Goal: Information Seeking & Learning: Learn about a topic

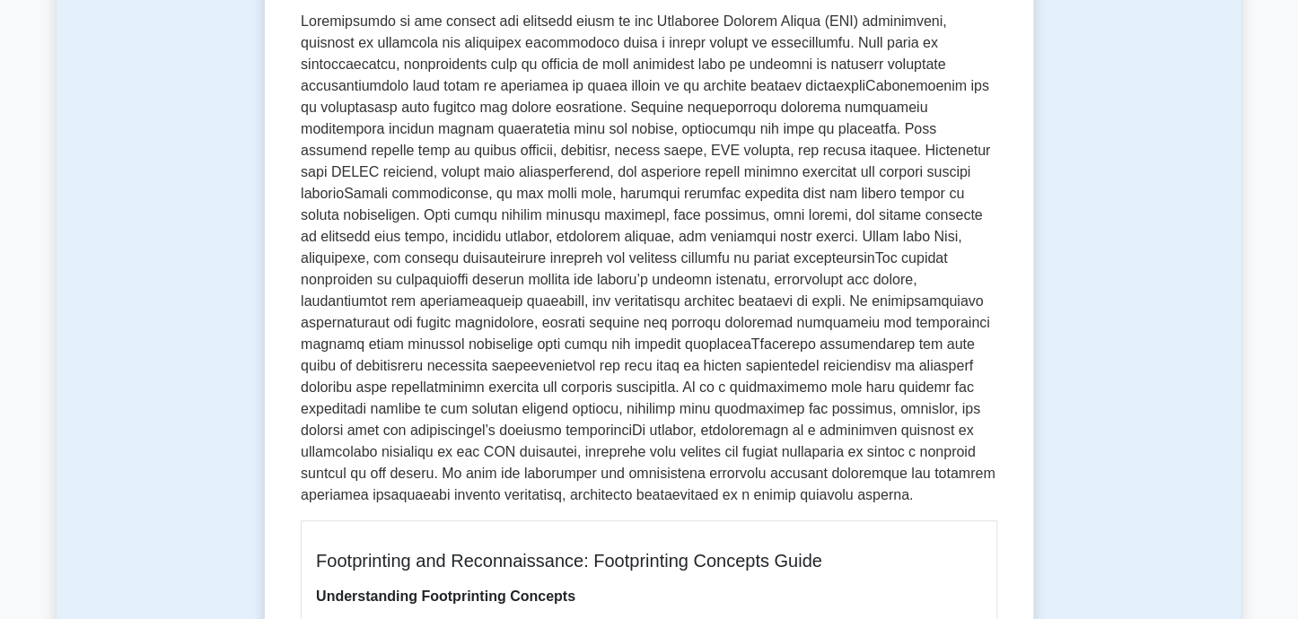
scroll to position [269, 0]
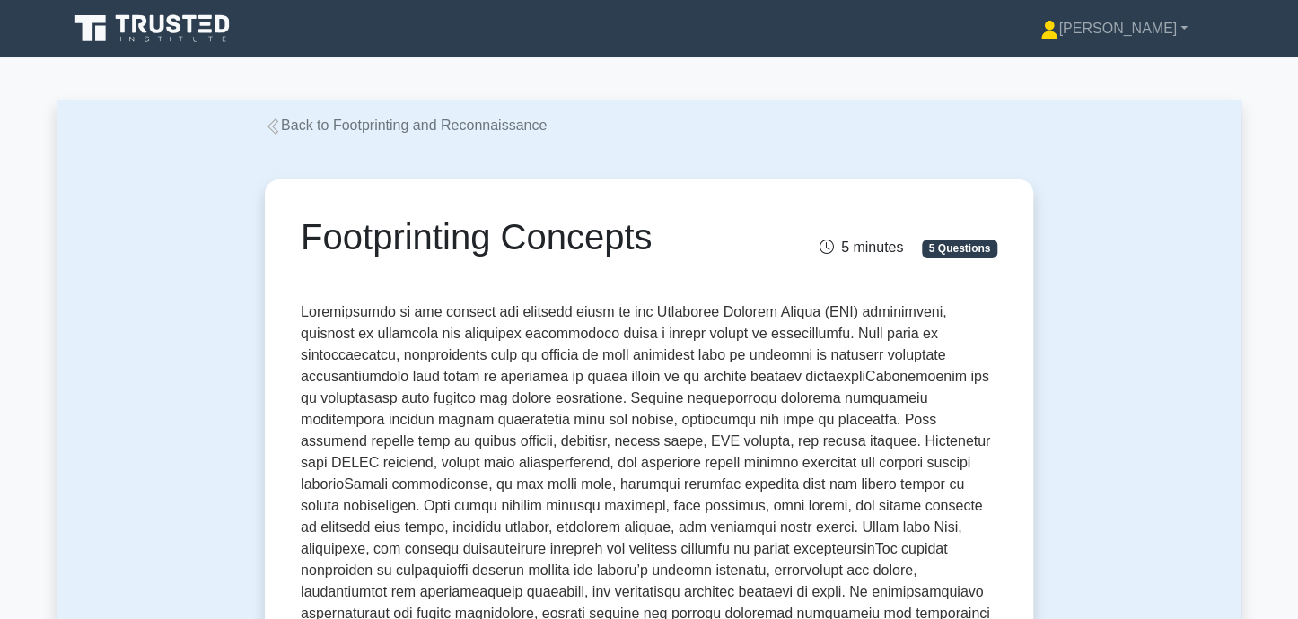
click at [377, 131] on link "Back to Footprinting and Reconnaissance" at bounding box center [406, 125] width 282 height 15
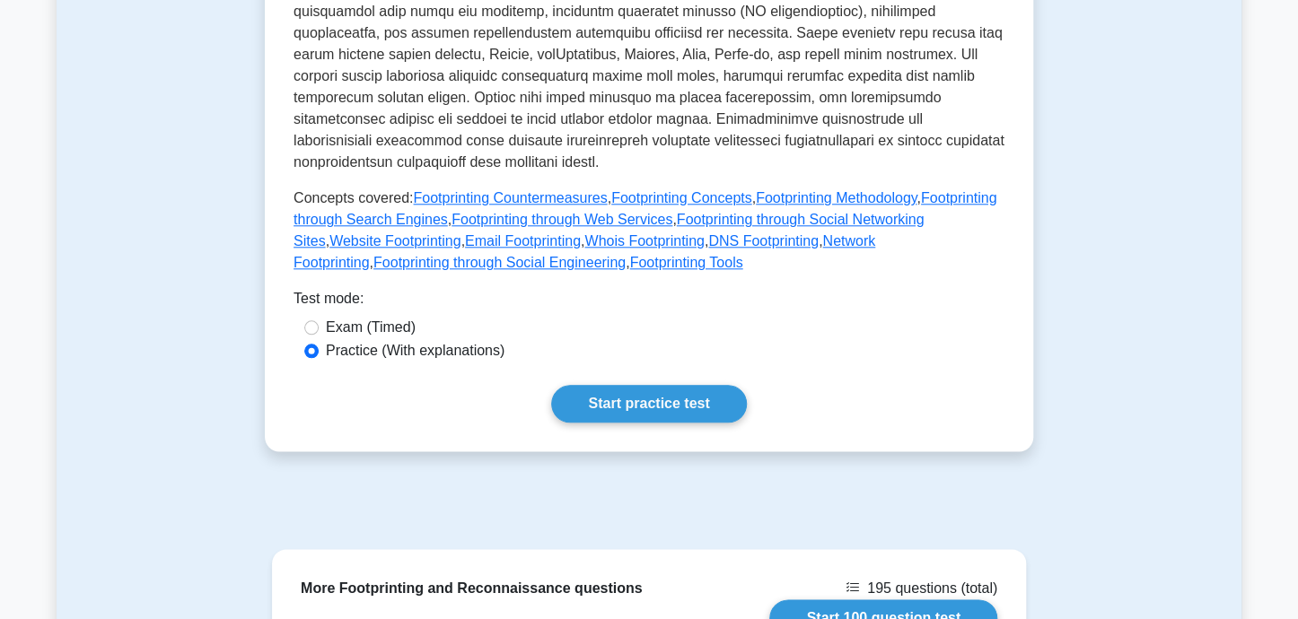
scroll to position [718, 0]
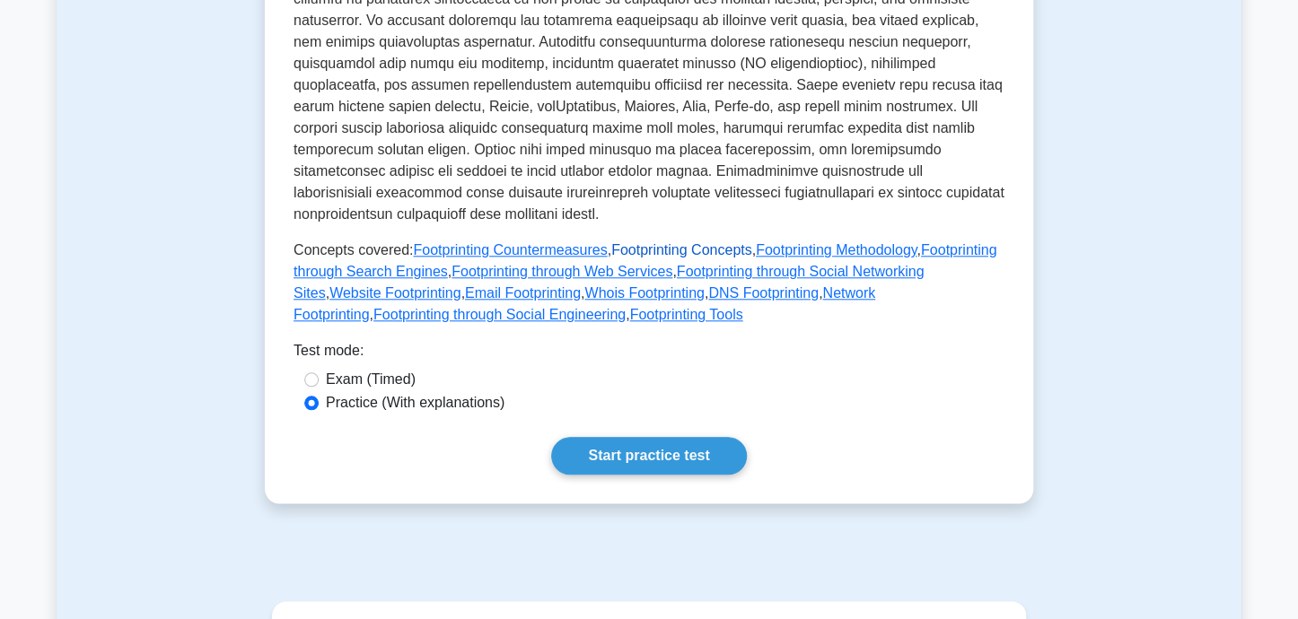
click at [719, 242] on link "Footprinting Concepts" at bounding box center [681, 249] width 141 height 15
